Goal: Find specific page/section

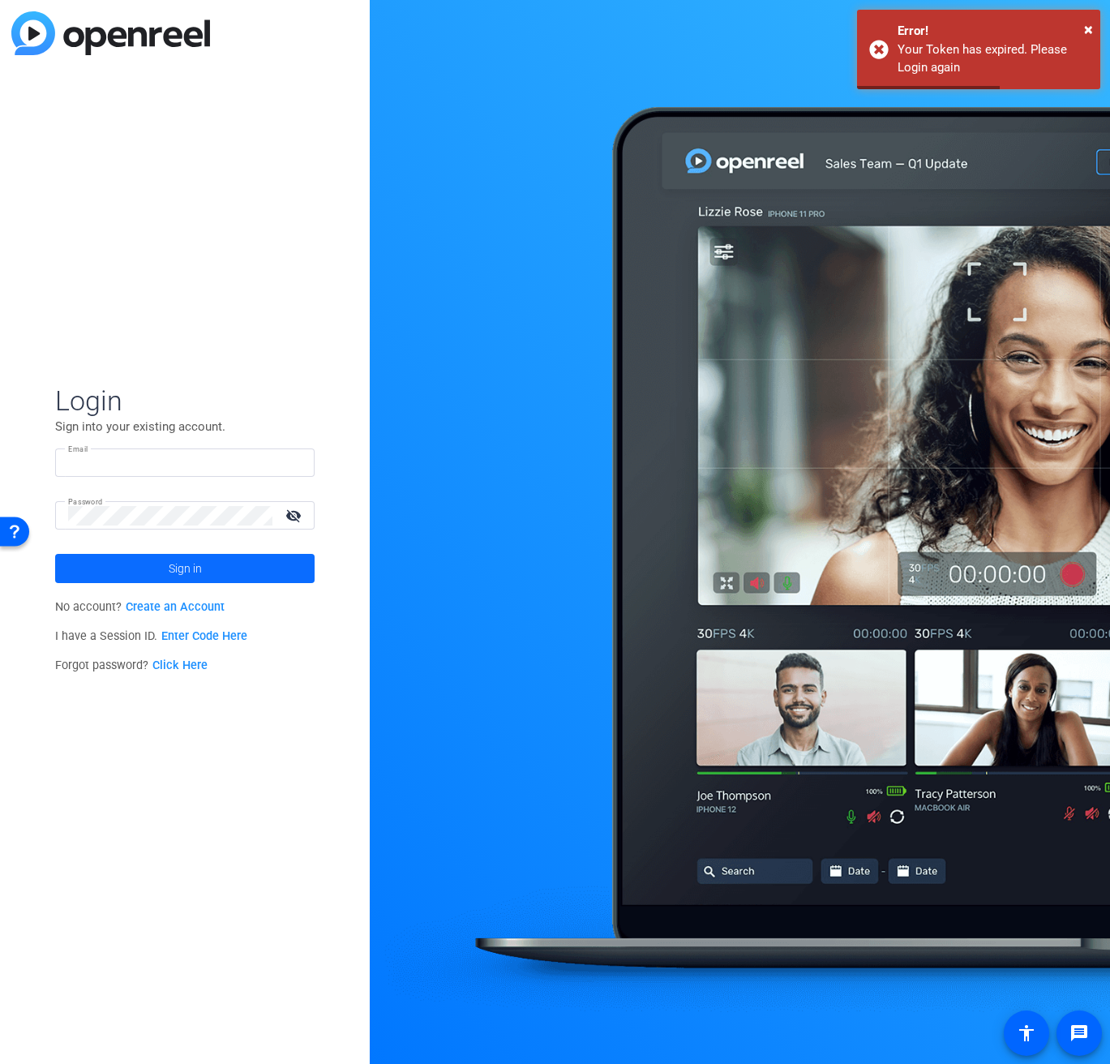
type input "molly@ideadecanter.com"
click at [181, 577] on span "Sign in" at bounding box center [185, 568] width 33 height 41
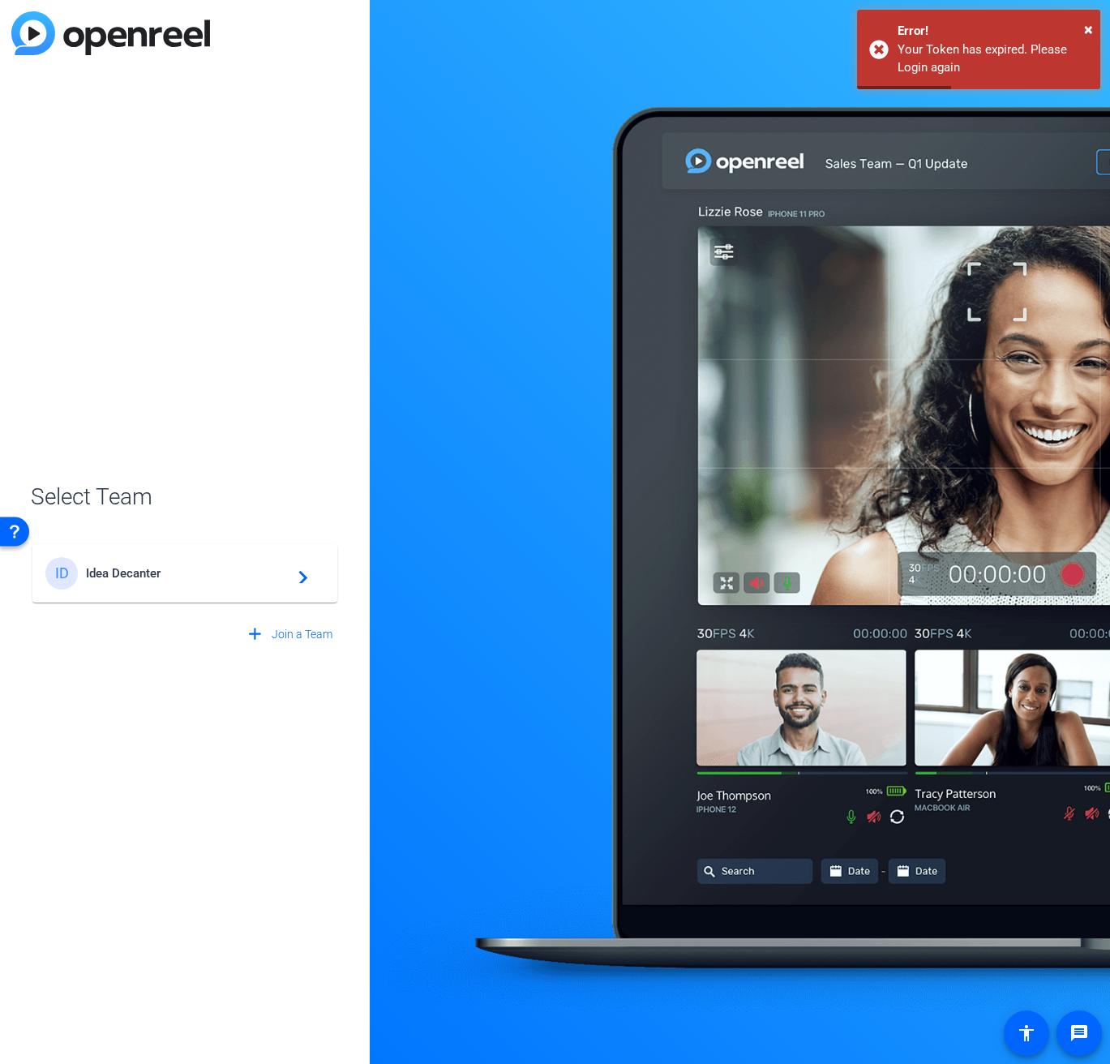
click at [182, 573] on span "Idea Decanter" at bounding box center [187, 573] width 203 height 15
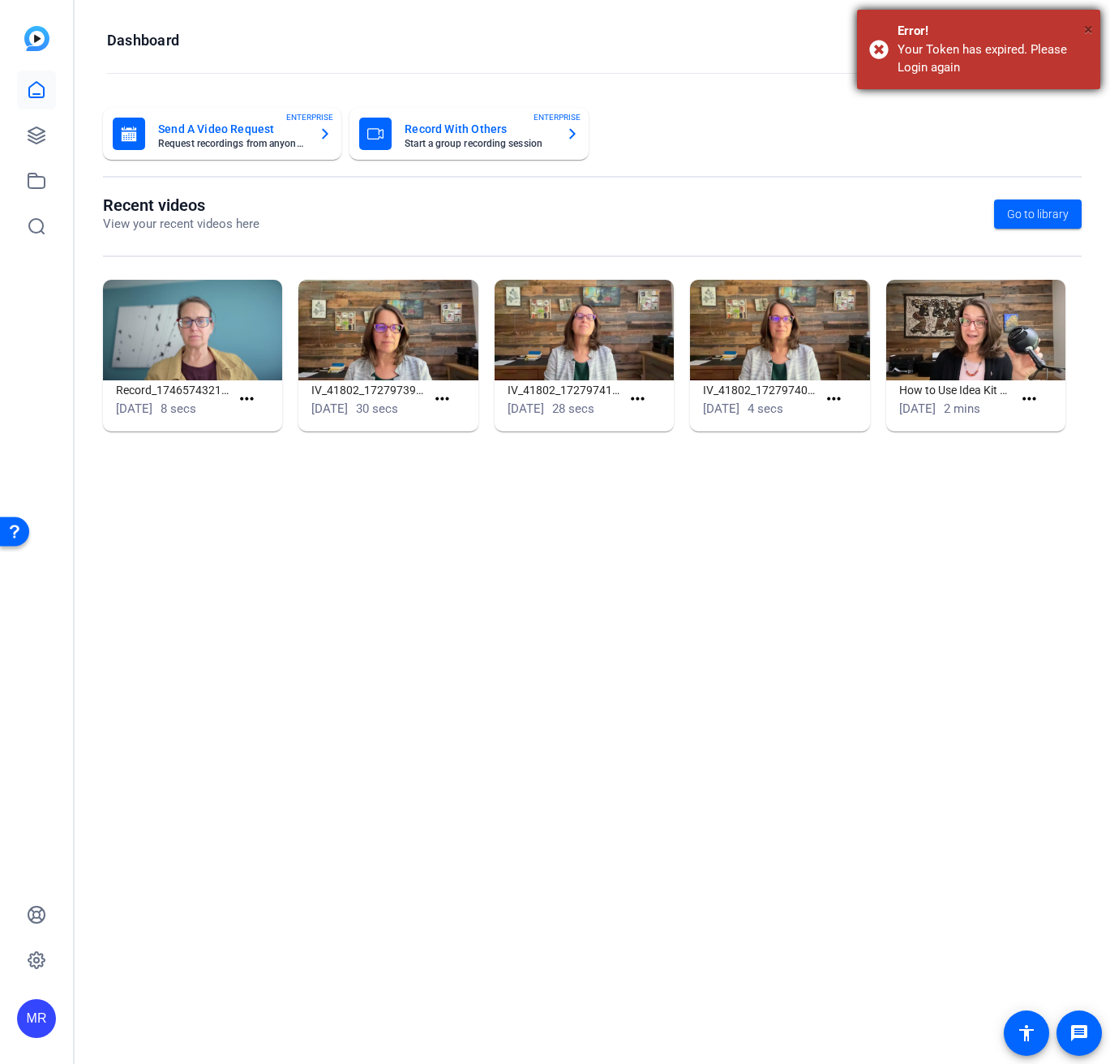
click at [1090, 25] on span "×" at bounding box center [1088, 28] width 9 height 19
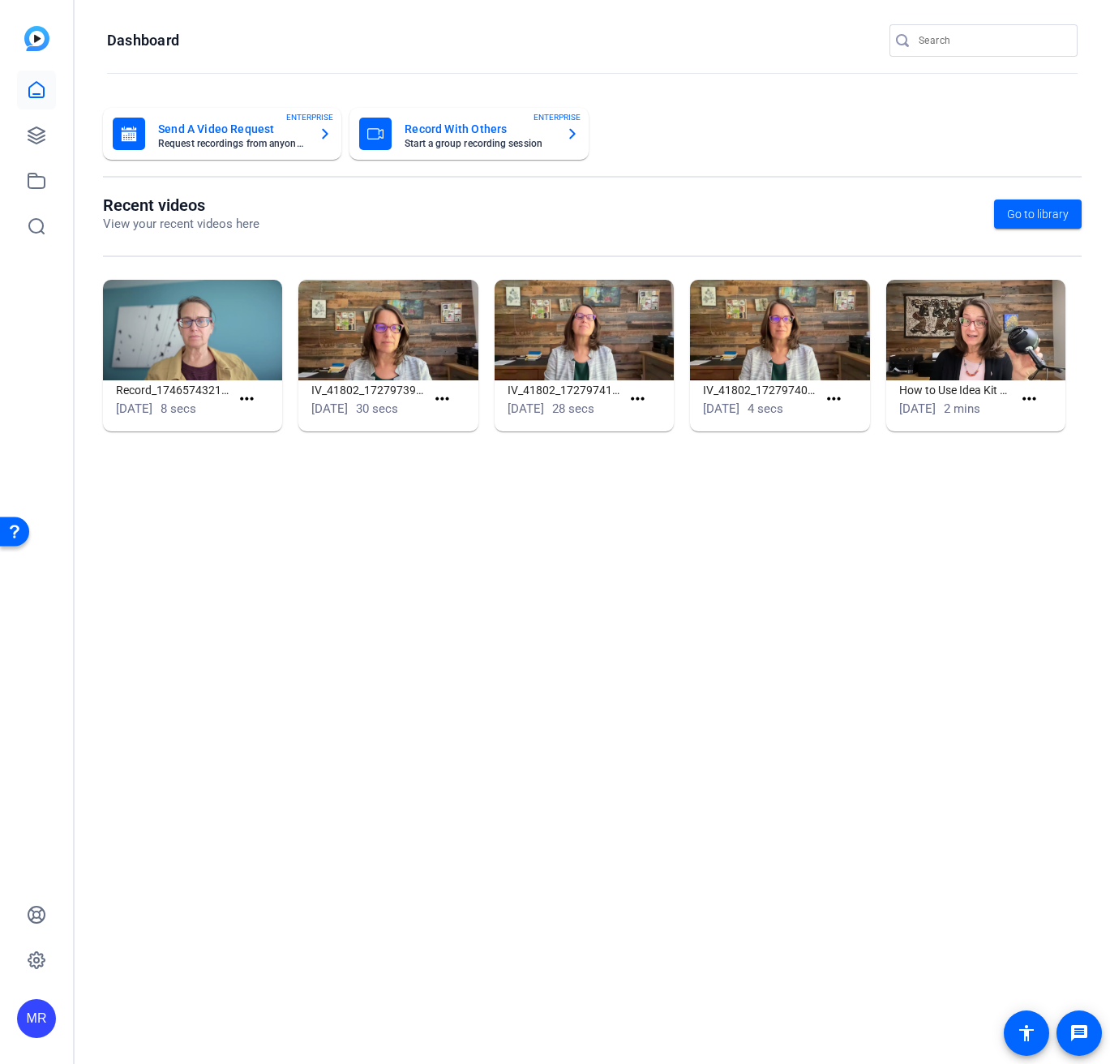
click at [959, 50] on div at bounding box center [992, 40] width 146 height 32
click at [959, 41] on input "Search" at bounding box center [992, 40] width 146 height 19
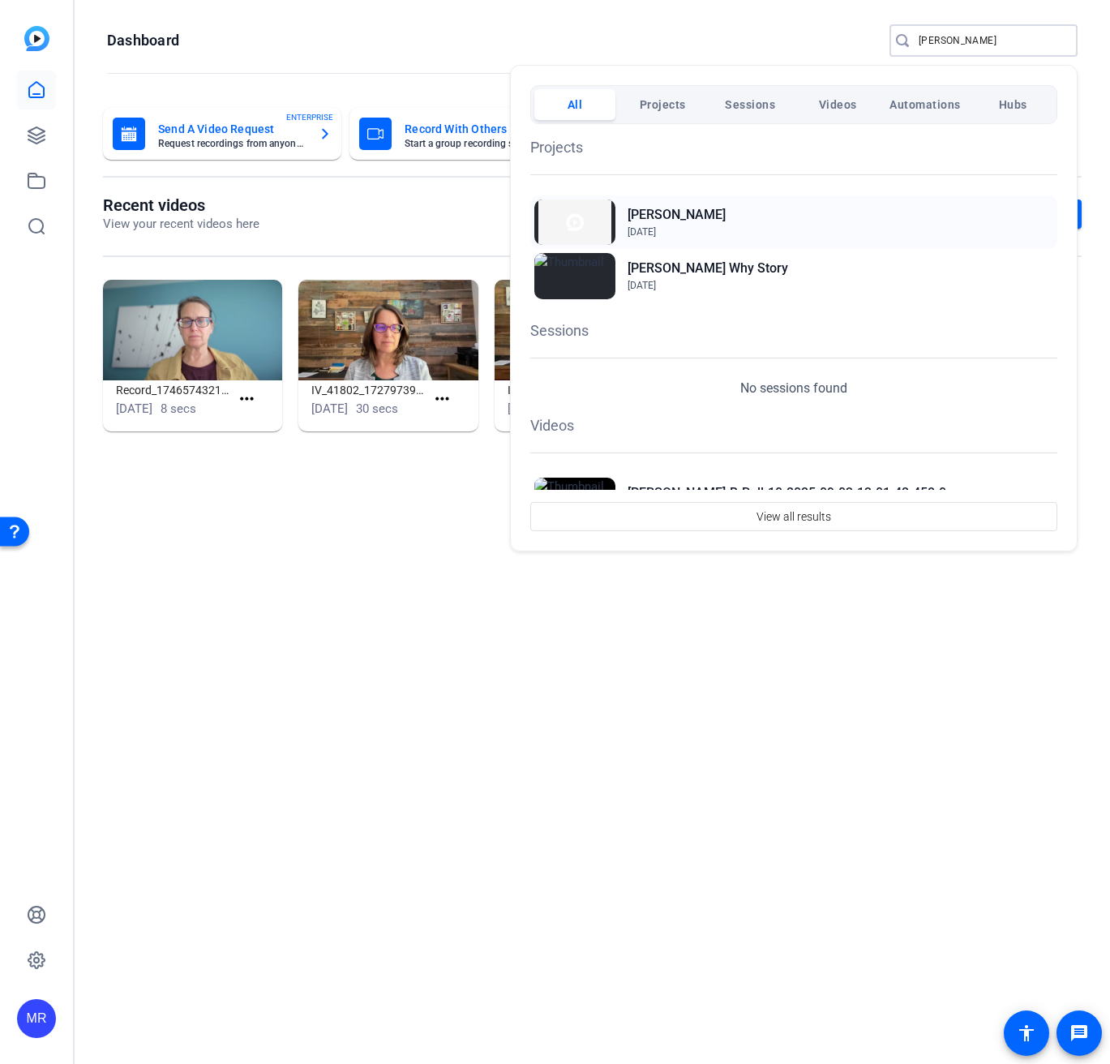
type input "lawrence"
click at [668, 209] on h2 "[PERSON_NAME]" at bounding box center [677, 214] width 98 height 19
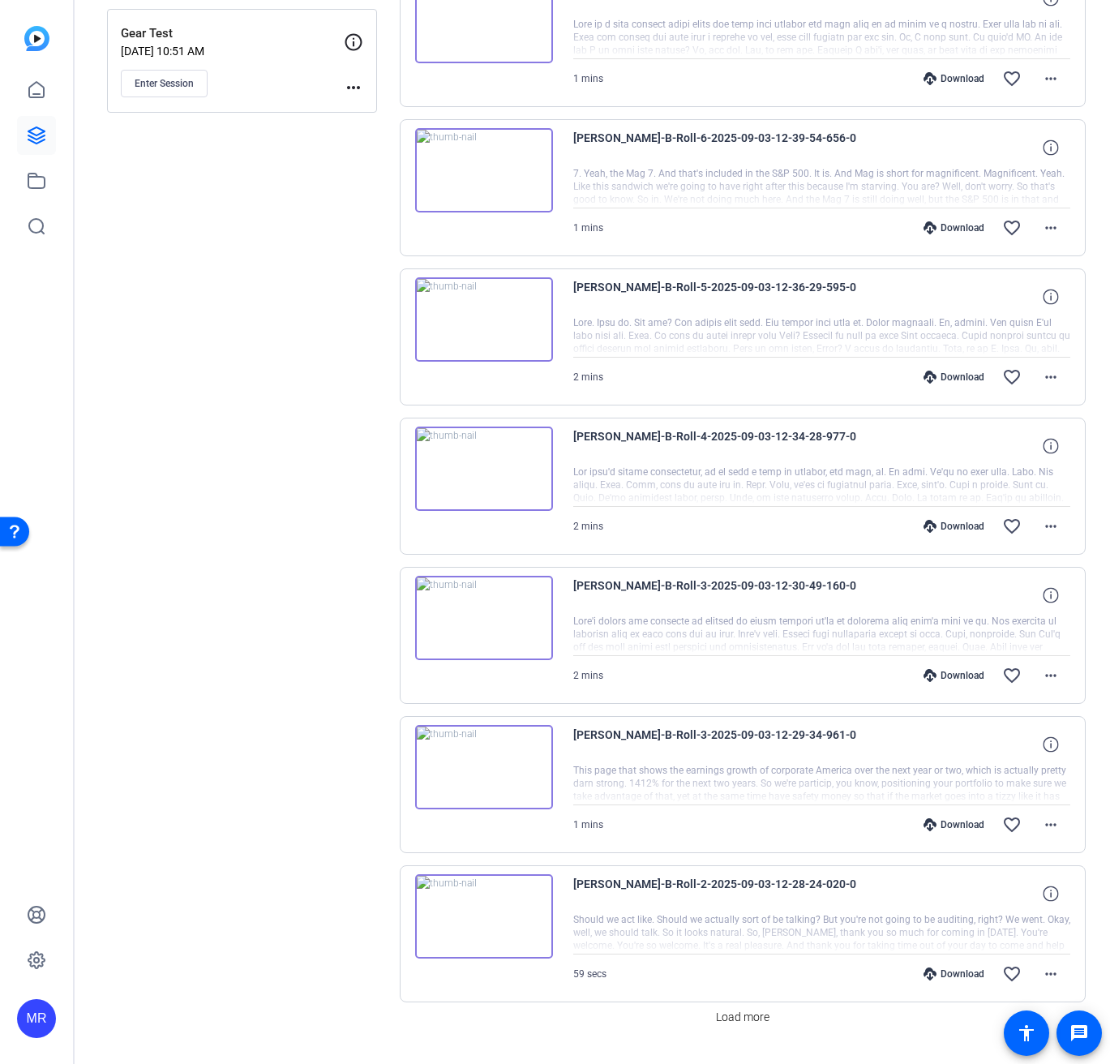
scroll to position [730, 0]
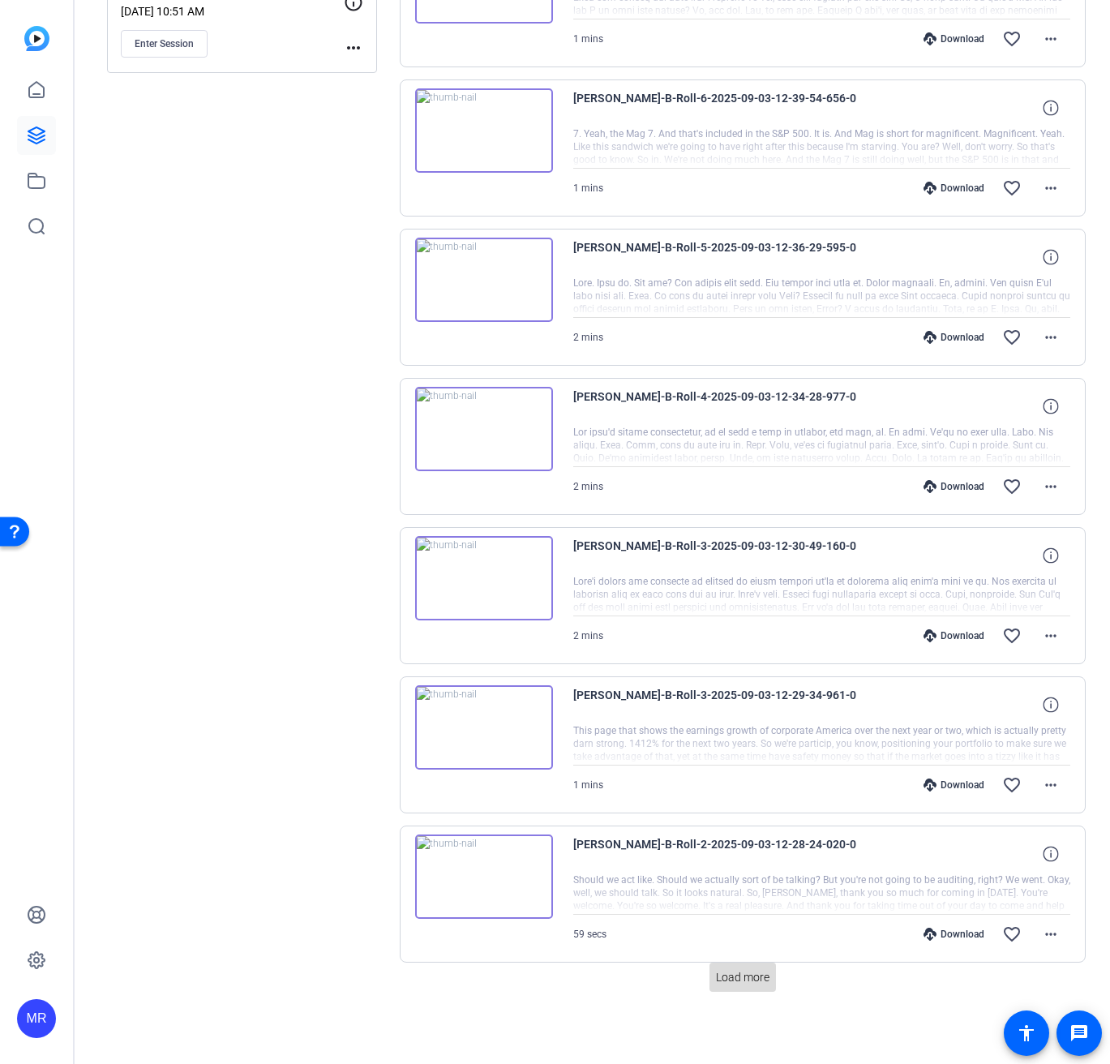
click at [746, 972] on span "Load more" at bounding box center [743, 977] width 54 height 17
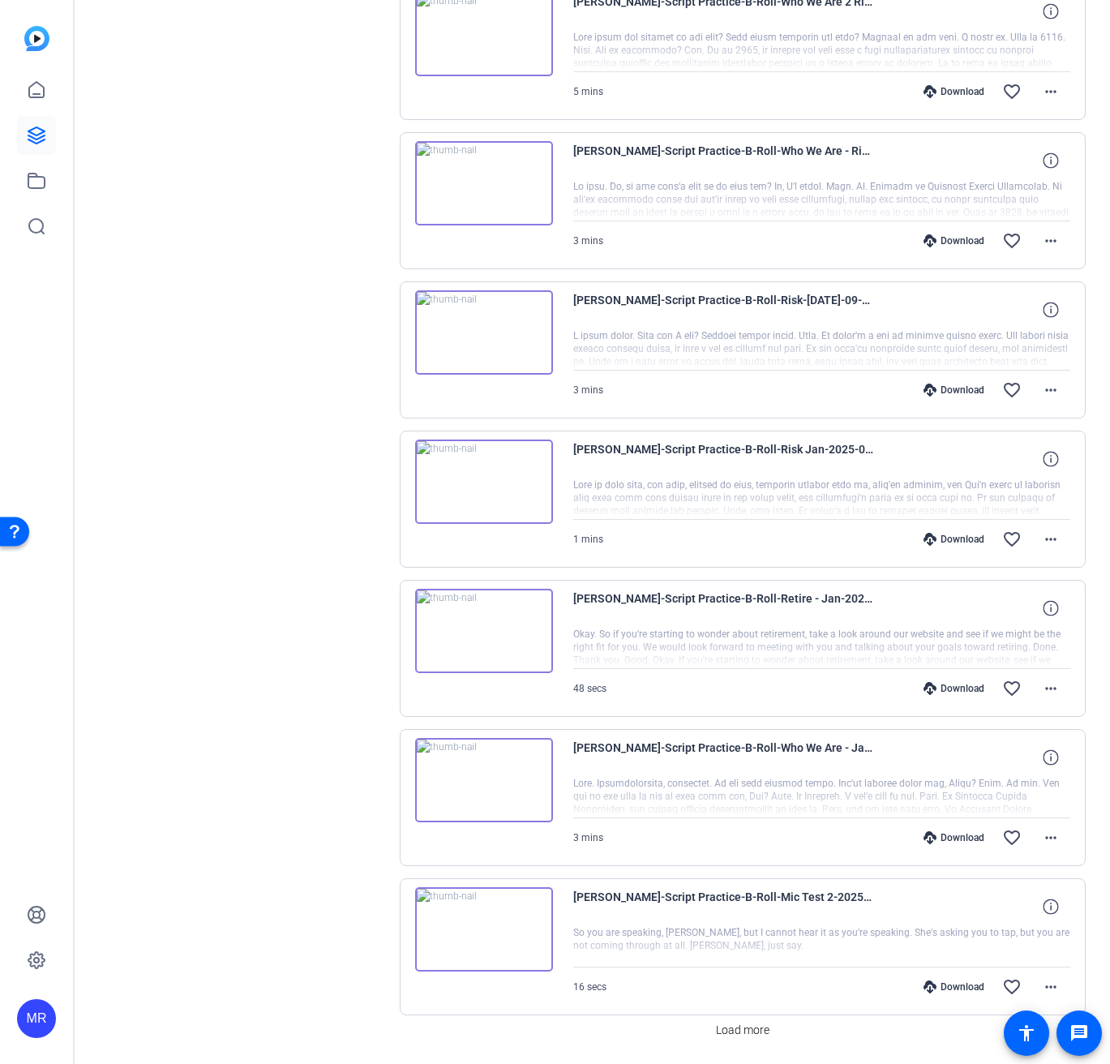
scroll to position [2222, 0]
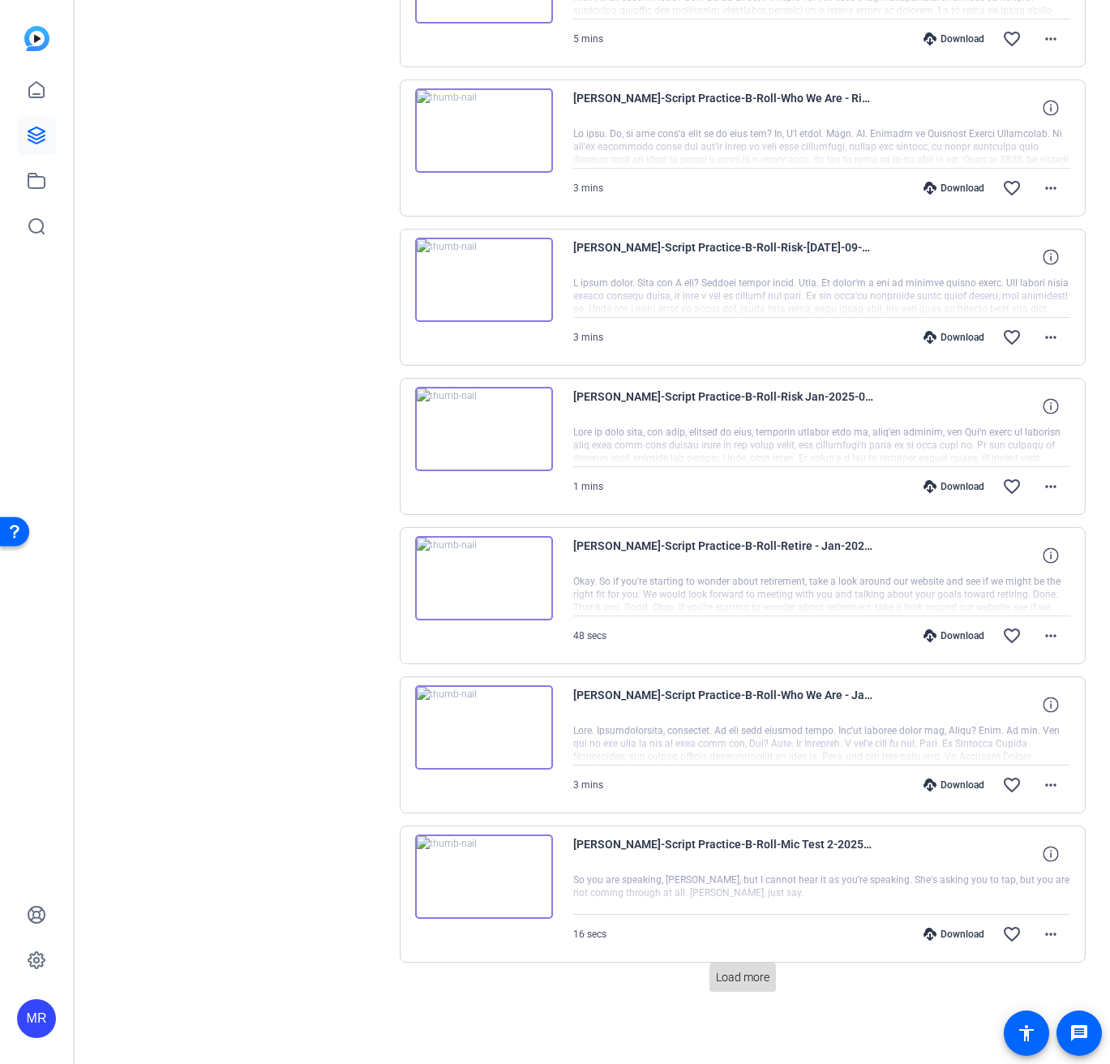
click at [739, 981] on span "Load more" at bounding box center [743, 977] width 54 height 17
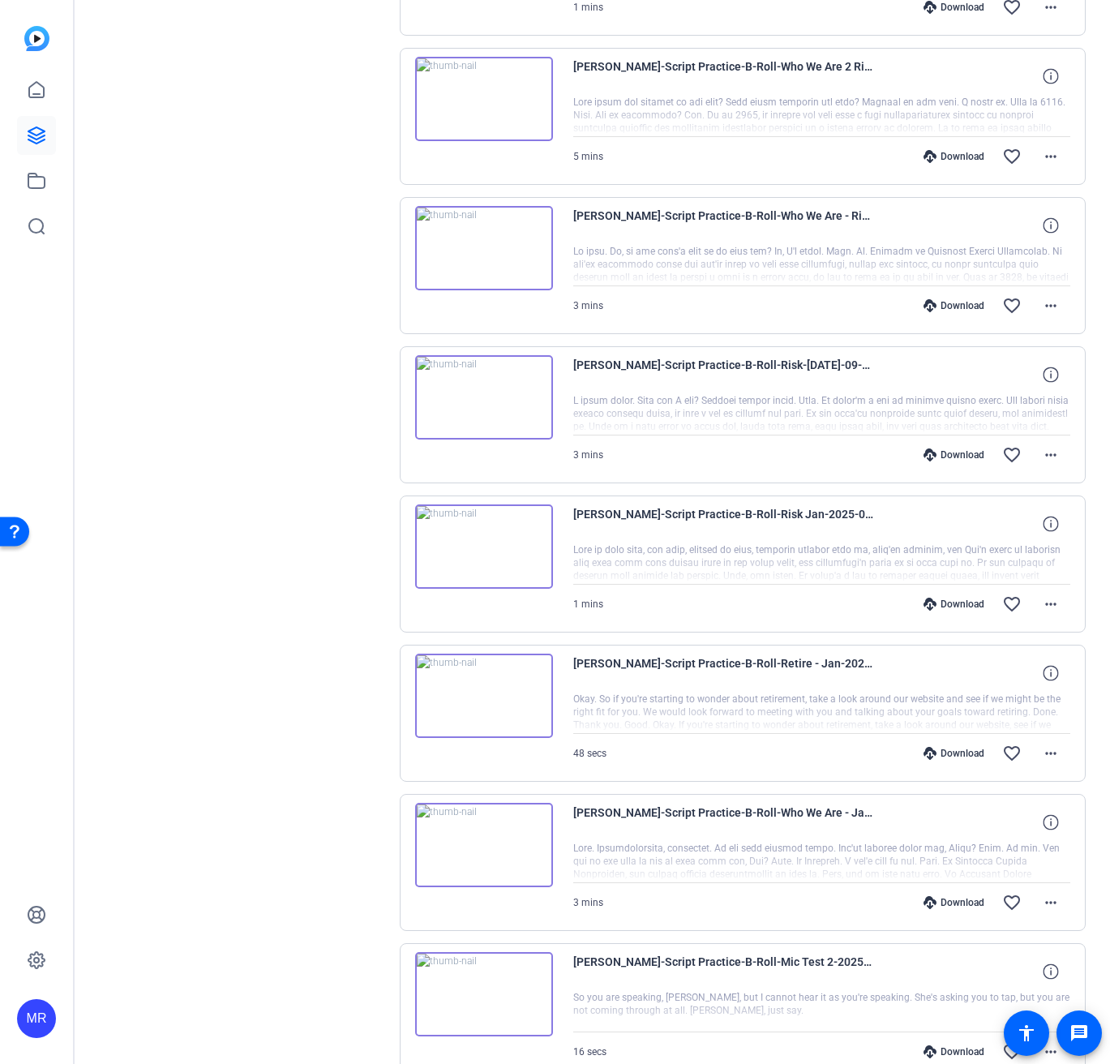
scroll to position [2141, 0]
